Goal: Information Seeking & Learning: Learn about a topic

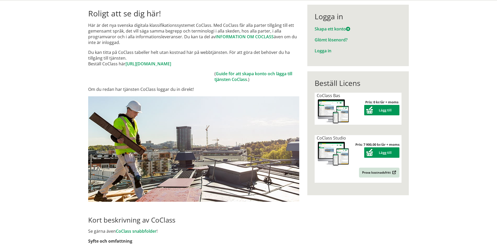
scroll to position [52, 0]
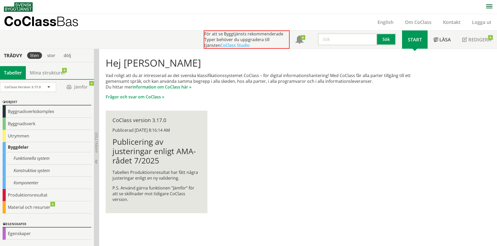
scroll to position [0, 0]
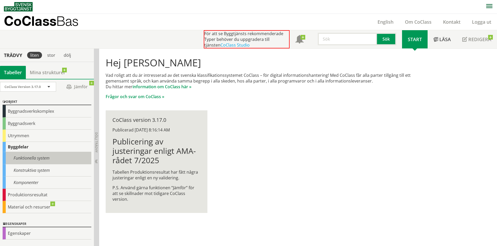
click at [39, 159] on div "Funktionella system" at bounding box center [47, 158] width 89 height 12
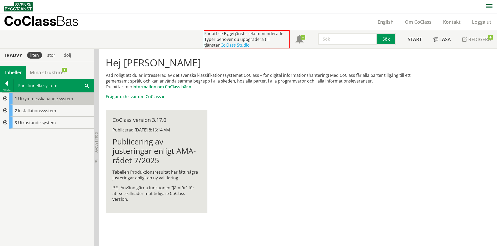
click at [51, 98] on span "Utrymmesskapande system" at bounding box center [45, 99] width 55 height 6
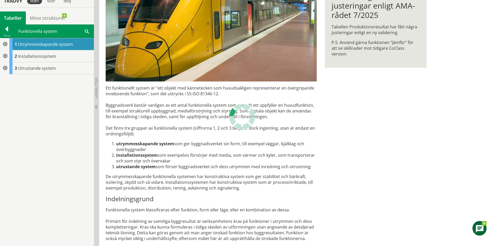
scroll to position [105, 0]
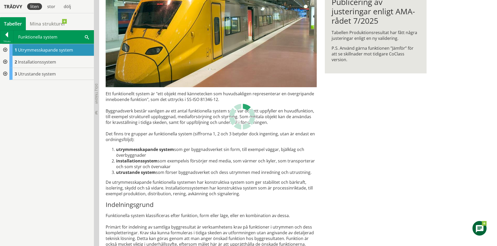
click at [5, 50] on div at bounding box center [4, 50] width 9 height 12
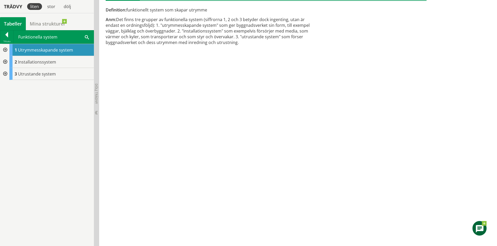
click at [5, 50] on div at bounding box center [4, 50] width 9 height 12
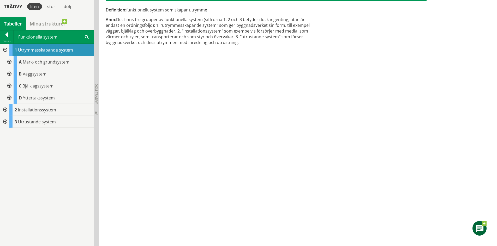
click at [8, 61] on div at bounding box center [8, 62] width 9 height 12
click at [10, 61] on div at bounding box center [8, 62] width 9 height 12
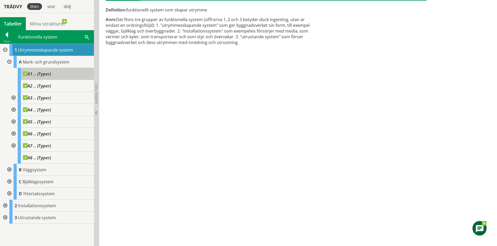
click at [47, 75] on span "A1 .. (Typer)" at bounding box center [37, 73] width 28 height 5
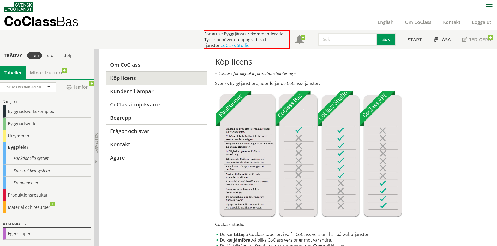
scroll to position [24, 0]
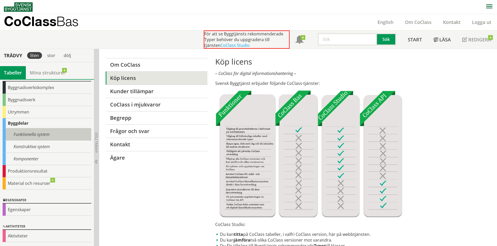
click at [36, 130] on div "Funktionella system" at bounding box center [47, 135] width 89 height 12
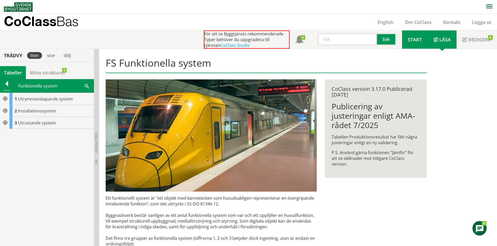
click at [415, 40] on span "Start" at bounding box center [415, 40] width 14 height 6
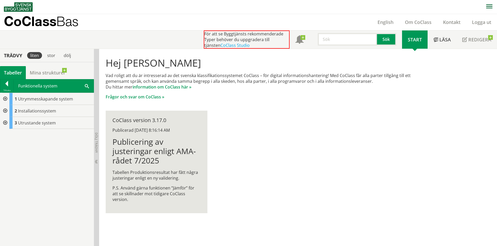
scroll to position [0, 0]
click at [6, 122] on div at bounding box center [4, 123] width 9 height 12
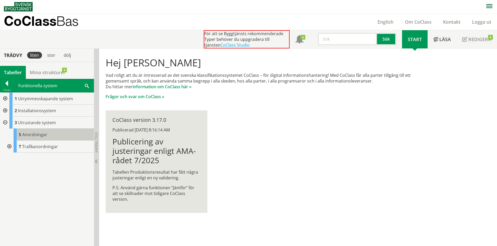
click at [27, 135] on span "Anordningar" at bounding box center [34, 135] width 25 height 6
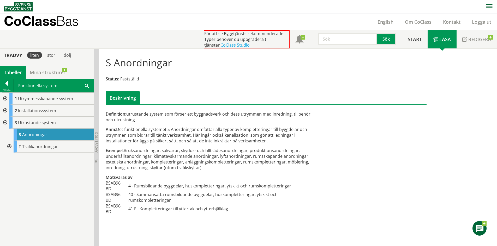
click at [5, 110] on div at bounding box center [4, 111] width 9 height 12
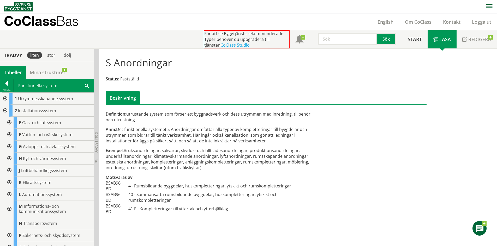
click at [11, 121] on div at bounding box center [8, 123] width 9 height 12
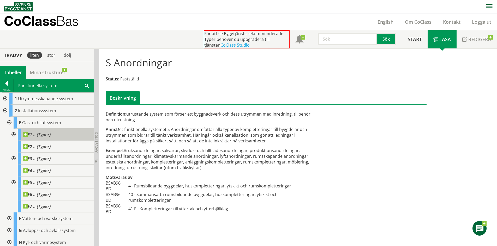
click at [51, 132] on span at bounding box center [51, 132] width 0 height 0
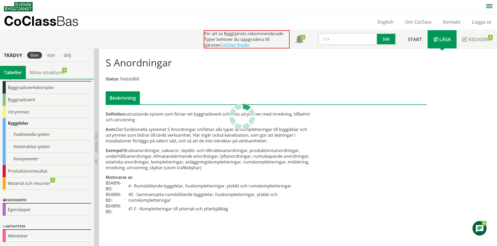
scroll to position [24, 0]
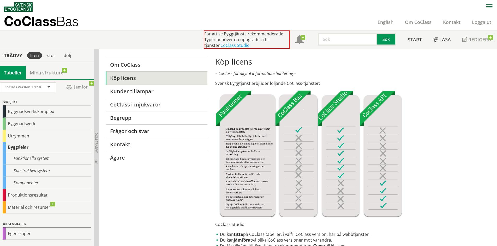
click at [297, 158] on img at bounding box center [308, 154] width 187 height 127
click at [32, 20] on p "CoClass Bas" at bounding box center [41, 21] width 75 height 6
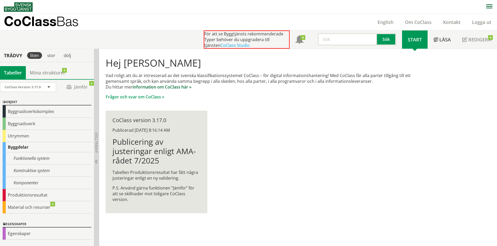
click at [163, 87] on link "information om CoClass här »" at bounding box center [162, 87] width 59 height 6
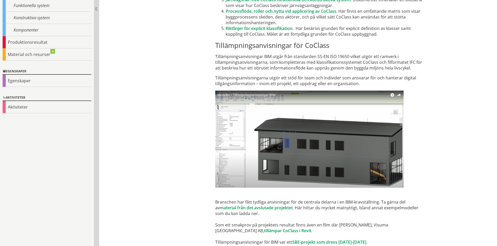
scroll to position [3085, 0]
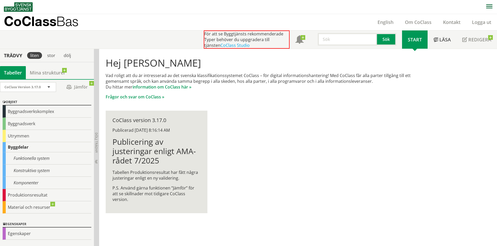
scroll to position [0, 0]
click at [138, 162] on h1 "Publicering av justeringar enligt AMA-rådet 7/2025" at bounding box center [156, 151] width 88 height 28
click at [40, 111] on div "Byggnadsverkskomplex" at bounding box center [47, 112] width 89 height 12
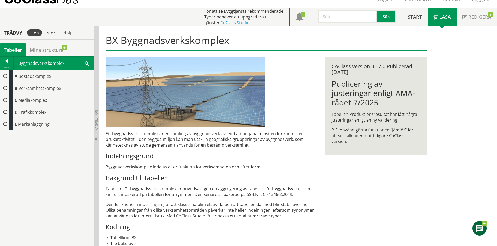
scroll to position [35, 0]
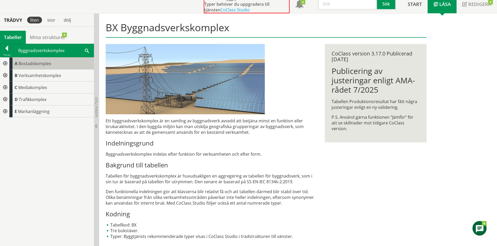
click at [25, 64] on span "Bostadskomplex" at bounding box center [35, 64] width 33 height 6
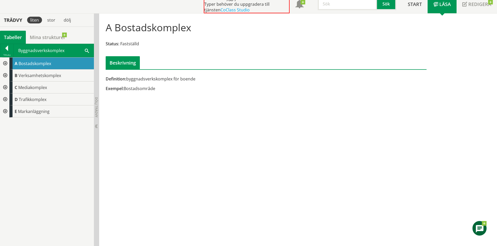
click at [131, 63] on div "Beskrivning" at bounding box center [123, 62] width 34 height 13
click at [5, 62] on div at bounding box center [4, 64] width 9 height 12
click at [9, 74] on div at bounding box center [8, 76] width 9 height 12
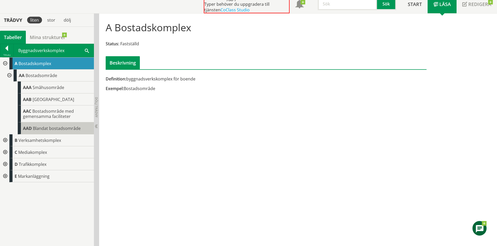
click at [59, 127] on span "Blandat bostadsområde" at bounding box center [57, 129] width 48 height 6
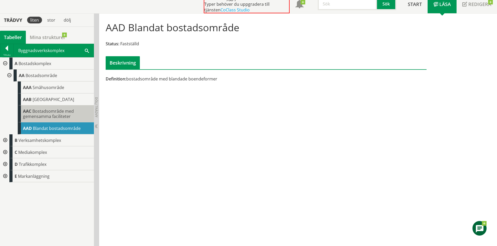
click at [62, 116] on span "Bostadsområde med gemensamma faciliteter" at bounding box center [48, 114] width 51 height 11
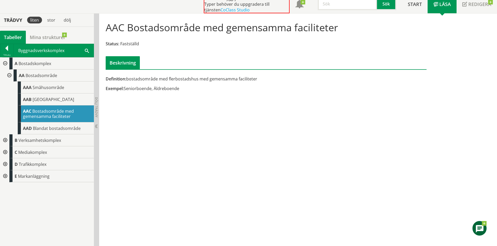
click at [3, 139] on div at bounding box center [4, 141] width 9 height 12
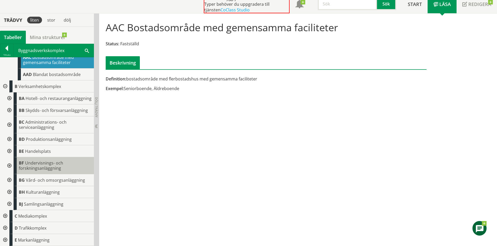
scroll to position [59, 0]
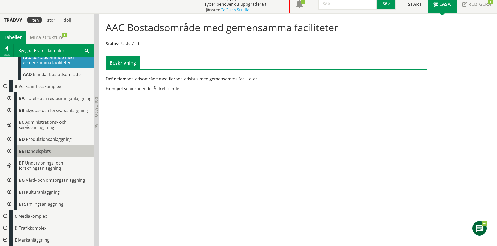
click at [45, 154] on span "Handelsplats" at bounding box center [38, 152] width 26 height 6
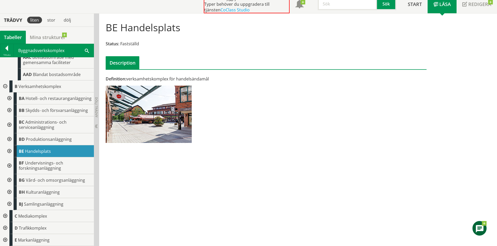
click at [5, 240] on div at bounding box center [4, 240] width 9 height 12
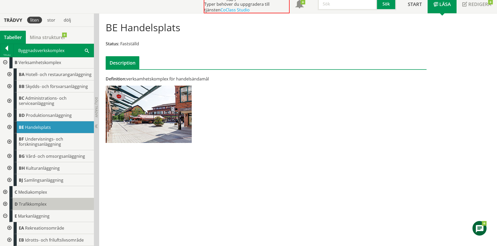
scroll to position [83, 0]
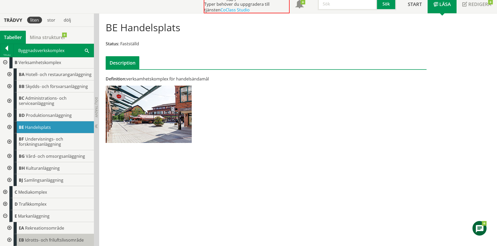
click at [49, 239] on span "Idrotts- och friluftslivsområde" at bounding box center [54, 241] width 59 height 6
